Goal: Check status: Check status

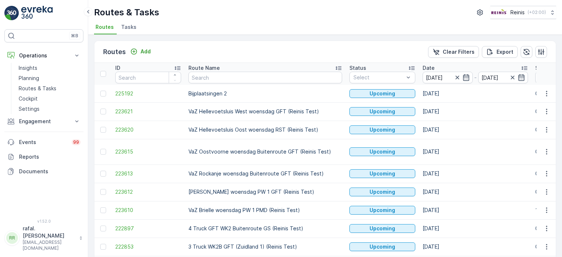
scroll to position [0, 810]
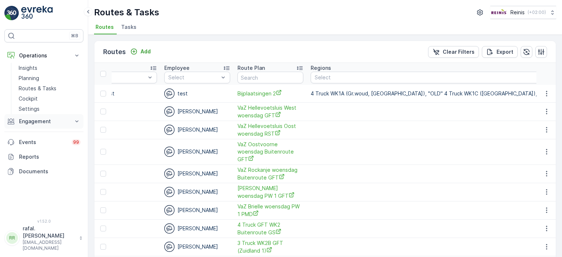
click at [44, 120] on p "Engagement" at bounding box center [44, 121] width 50 height 7
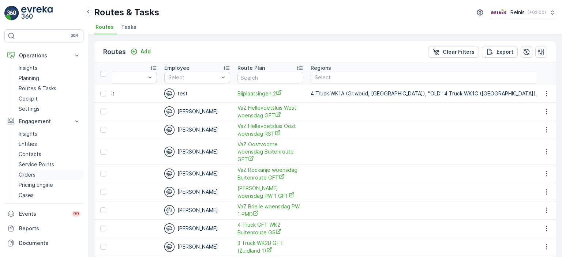
click at [31, 174] on p "Orders" at bounding box center [27, 174] width 17 height 7
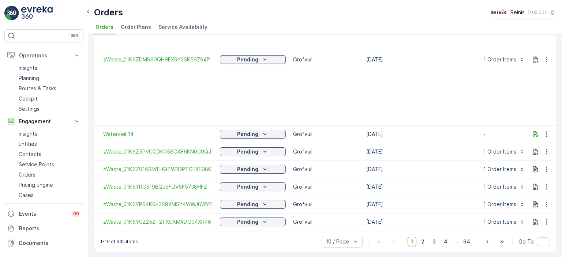
scroll to position [186, 0]
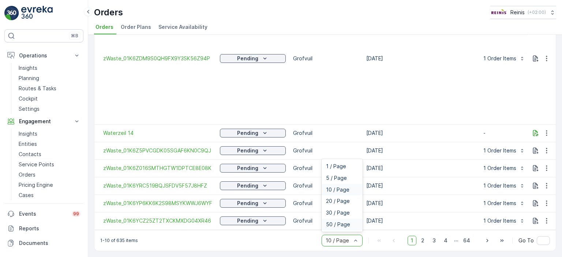
click at [352, 224] on div "50 / Page" at bounding box center [342, 225] width 32 height 6
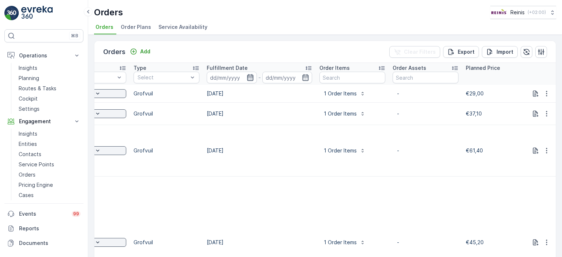
click at [247, 76] on icon "button" at bounding box center [250, 77] width 7 height 7
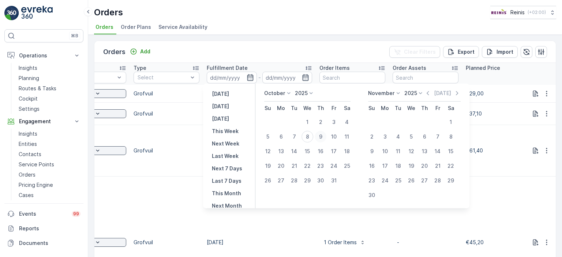
click at [320, 134] on div "9" at bounding box center [321, 137] width 12 height 12
type input "[DATE]"
click at [320, 134] on div "9" at bounding box center [321, 137] width 12 height 12
type input "[DATE]"
click at [321, 136] on div "9" at bounding box center [321, 137] width 12 height 12
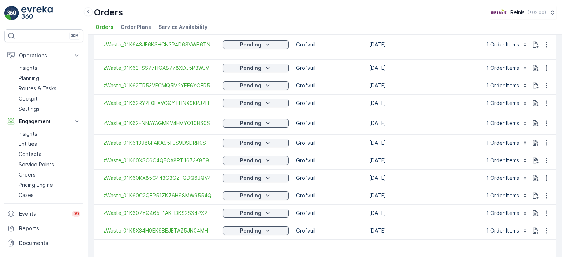
scroll to position [814, 0]
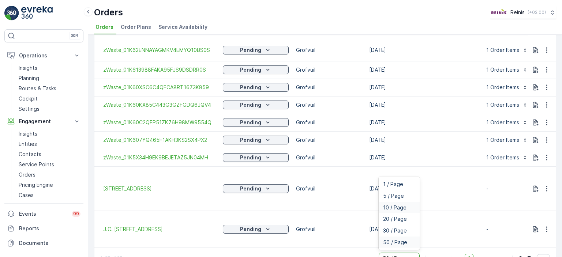
click at [397, 205] on span "10 / Page" at bounding box center [394, 208] width 23 height 6
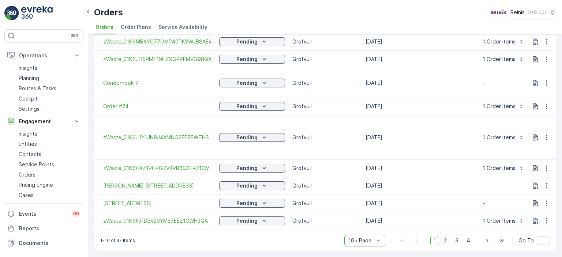
scroll to position [64, 0]
